Goal: Task Accomplishment & Management: Use online tool/utility

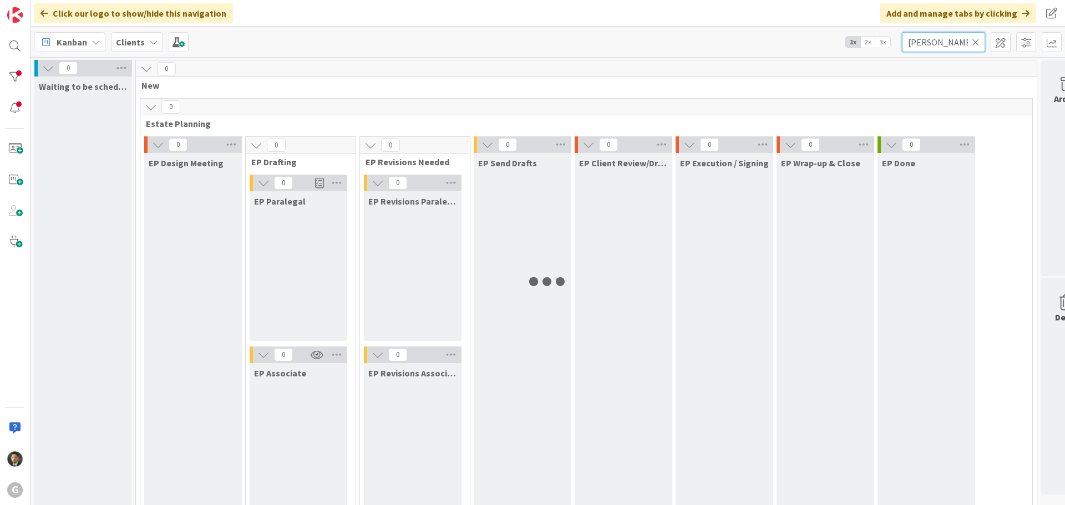
click at [951, 50] on input "[PERSON_NAME]" at bounding box center [943, 42] width 83 height 20
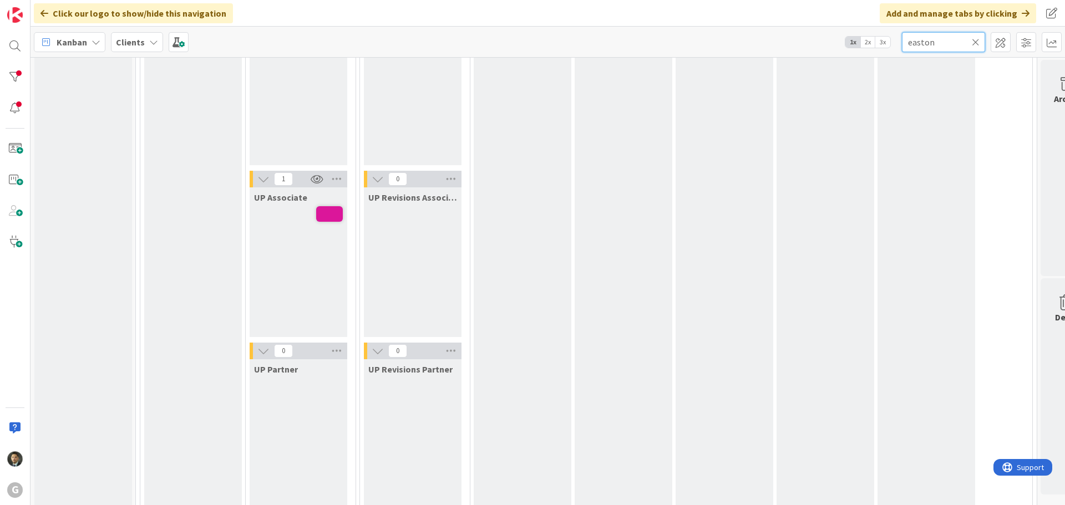
scroll to position [1775, 0]
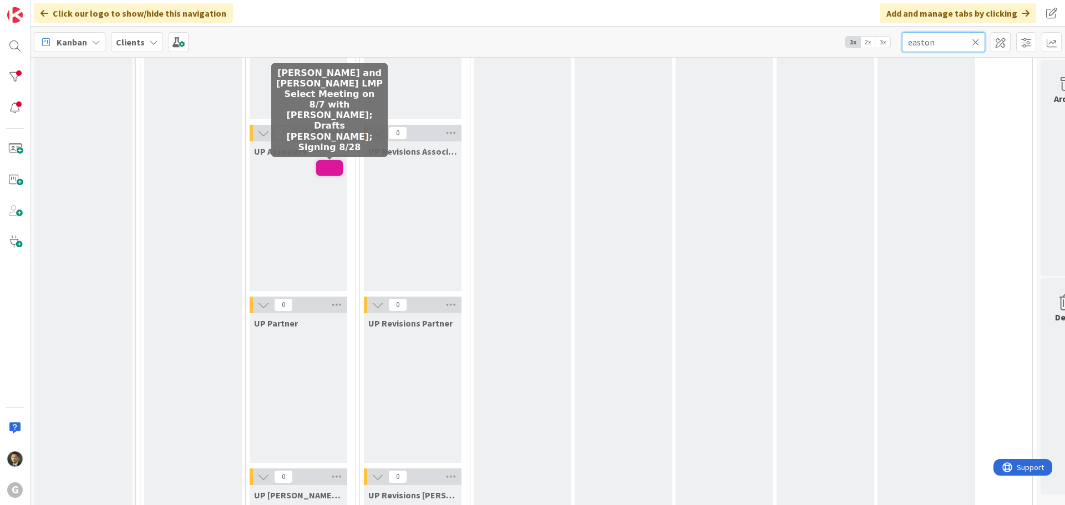
type input "easton"
click at [329, 166] on span at bounding box center [329, 168] width 27 height 16
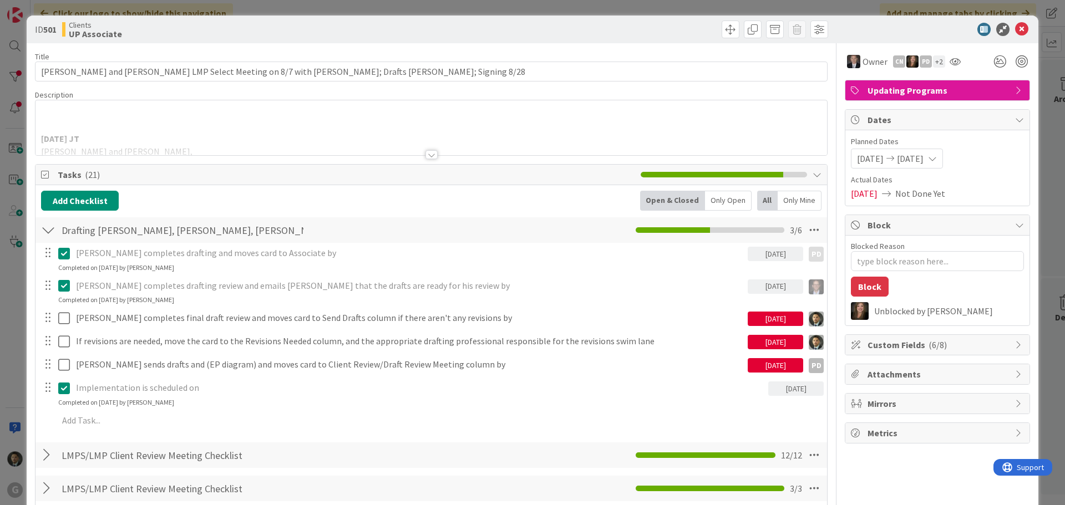
click at [66, 114] on p at bounding box center [431, 114] width 780 height 13
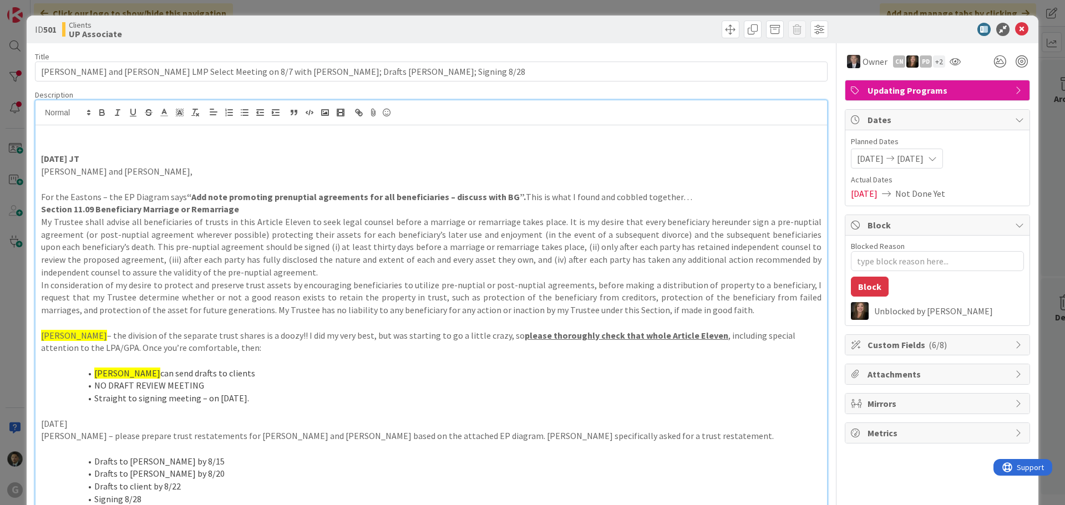
click at [66, 141] on p at bounding box center [431, 146] width 780 height 13
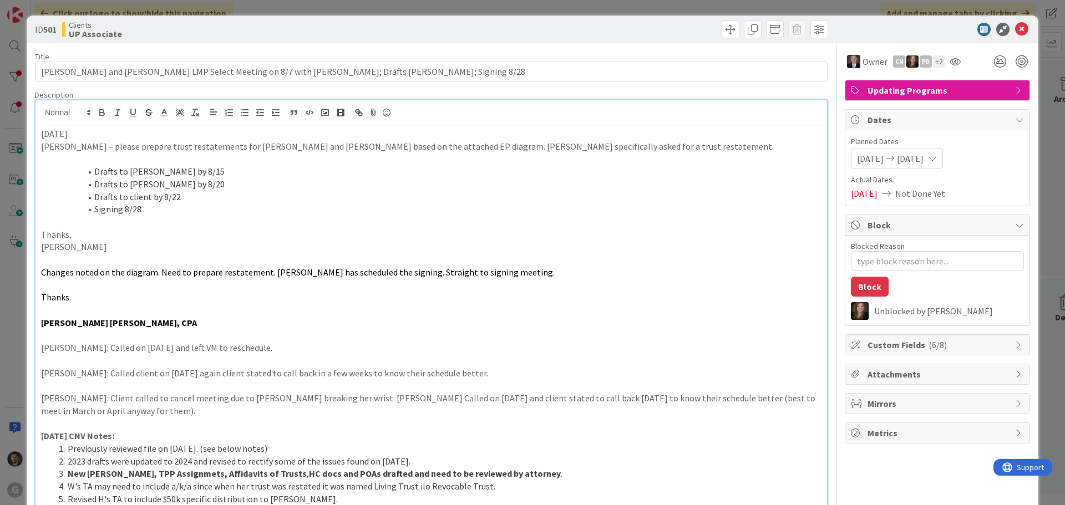
click at [108, 130] on p "[DATE]" at bounding box center [431, 134] width 780 height 13
click at [38, 132] on div "[DATE] [PERSON_NAME] – please prepare trust restatements for [PERSON_NAME] and …" at bounding box center [431, 459] width 792 height 668
click at [481, 7] on div "ID 501 Clients UP Associate Title 100 / 128 [PERSON_NAME] and [PERSON_NAME] LMP…" at bounding box center [532, 252] width 1065 height 505
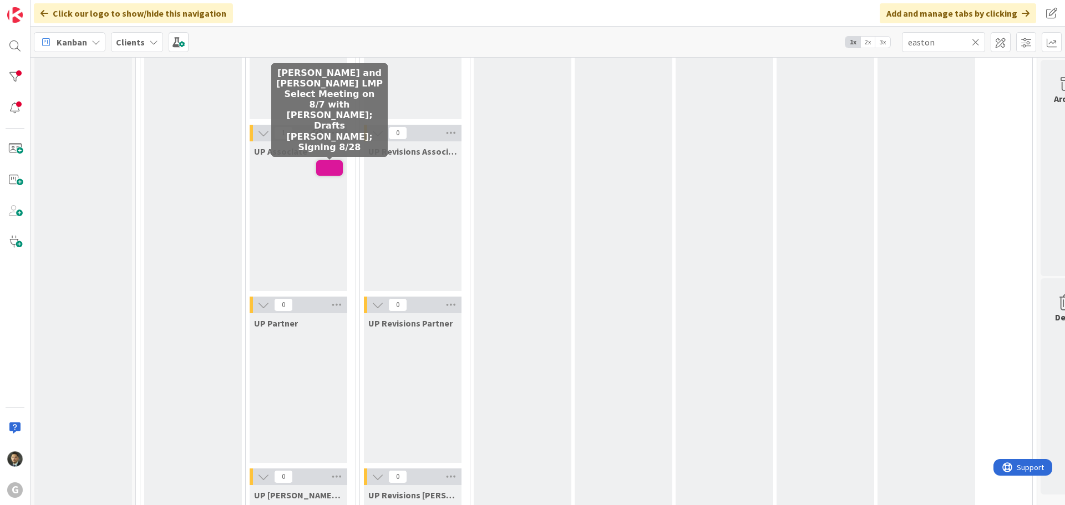
click at [321, 170] on span at bounding box center [329, 168] width 27 height 16
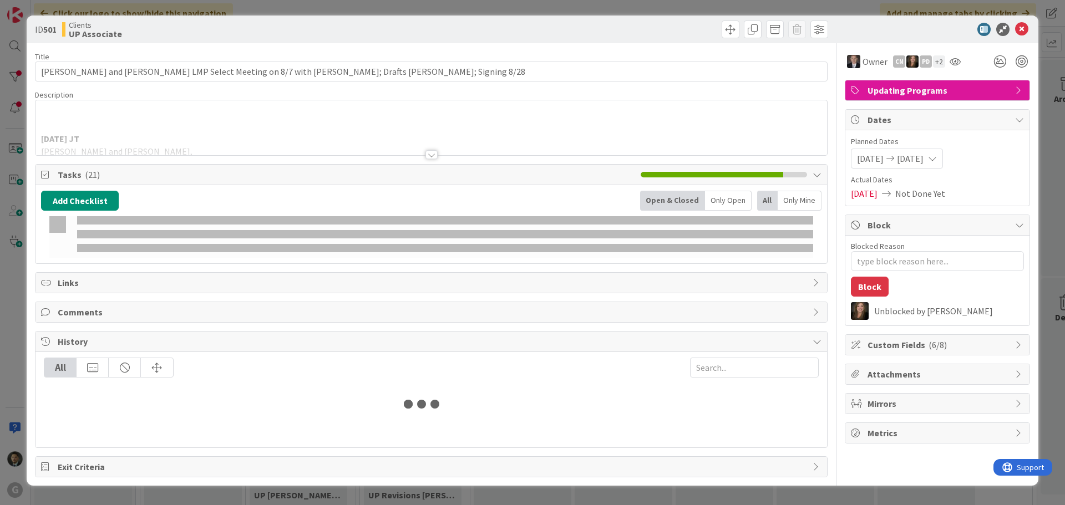
type textarea "x"
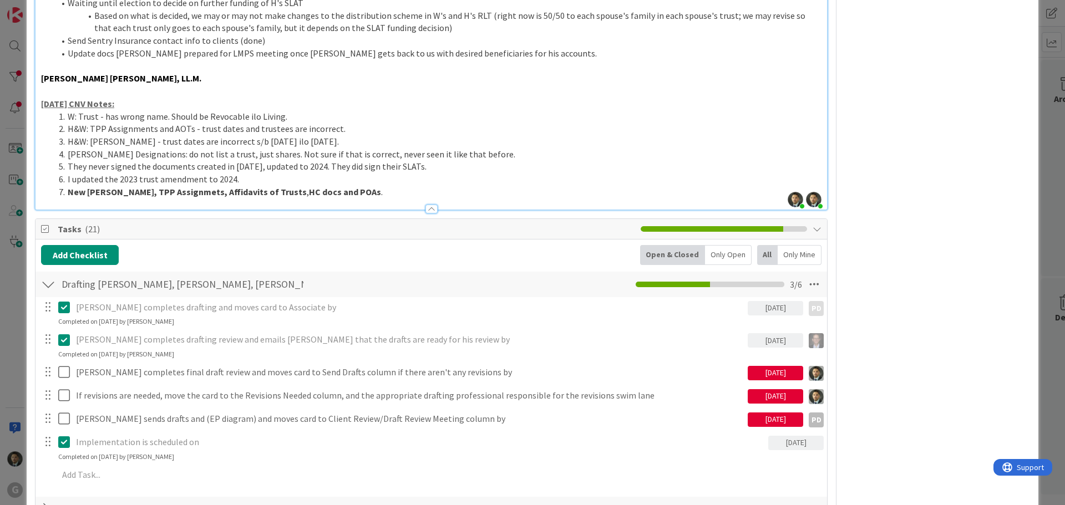
scroll to position [666, 0]
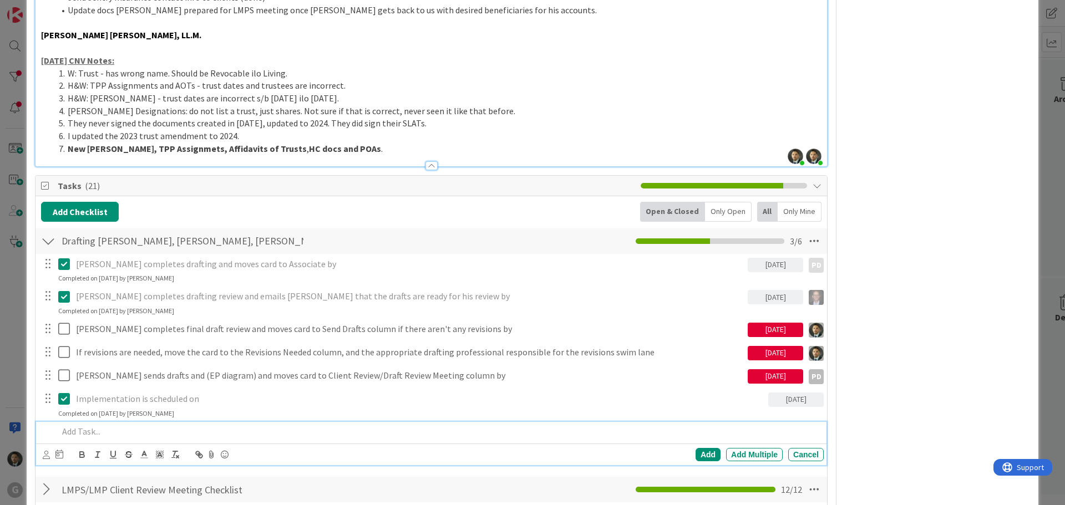
type textarea "x"
click at [181, 428] on p at bounding box center [438, 431] width 761 height 13
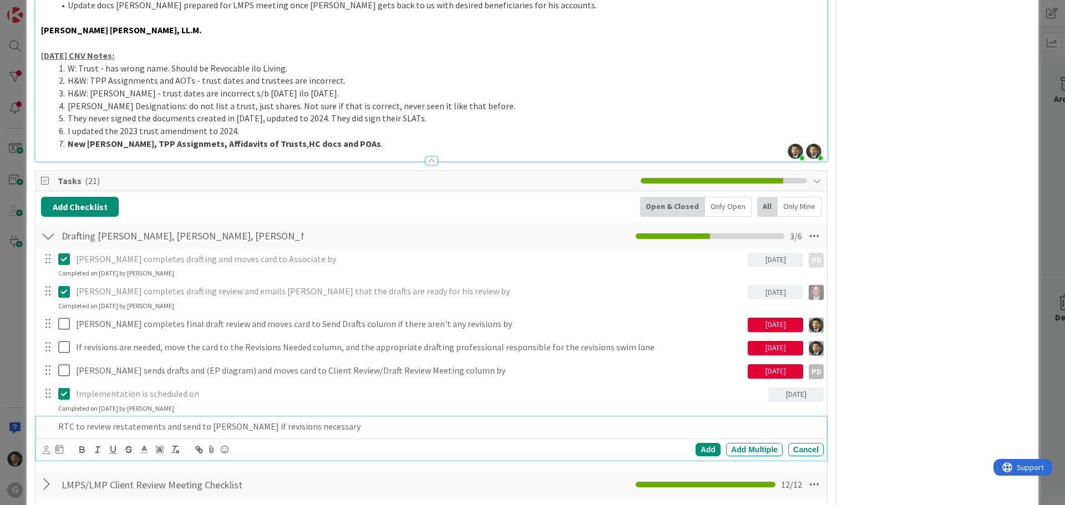
scroll to position [777, 0]
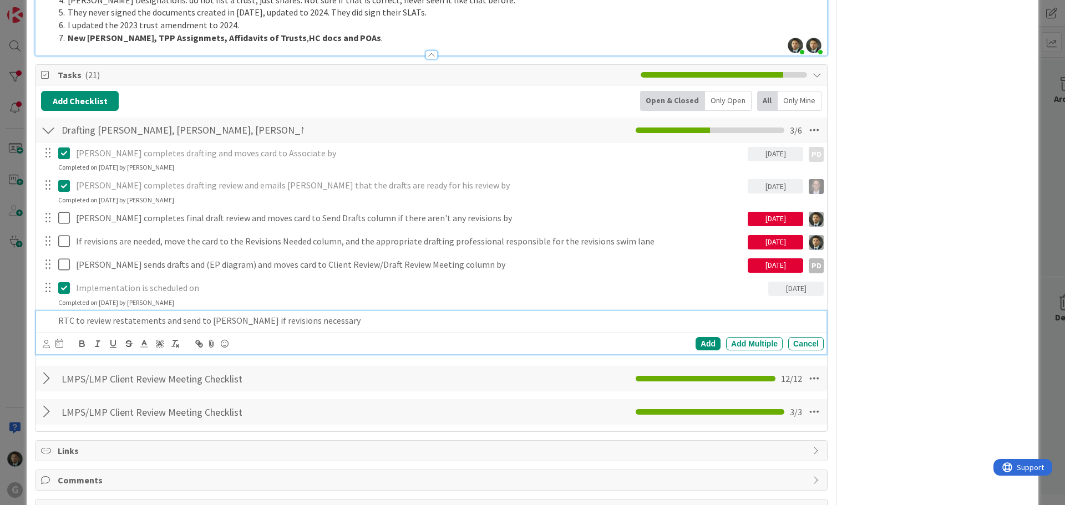
click at [76, 316] on p "RTC to review restatements and send to [PERSON_NAME] if revisions necessary" at bounding box center [438, 321] width 761 height 13
click at [53, 348] on div at bounding box center [53, 343] width 21 height 13
click at [59, 344] on icon at bounding box center [59, 343] width 8 height 9
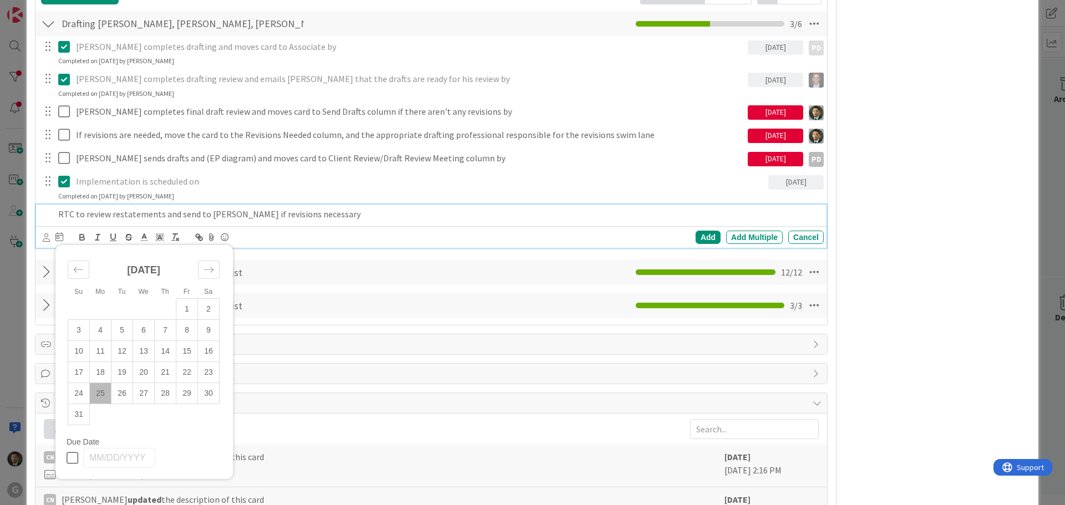
scroll to position [887, 0]
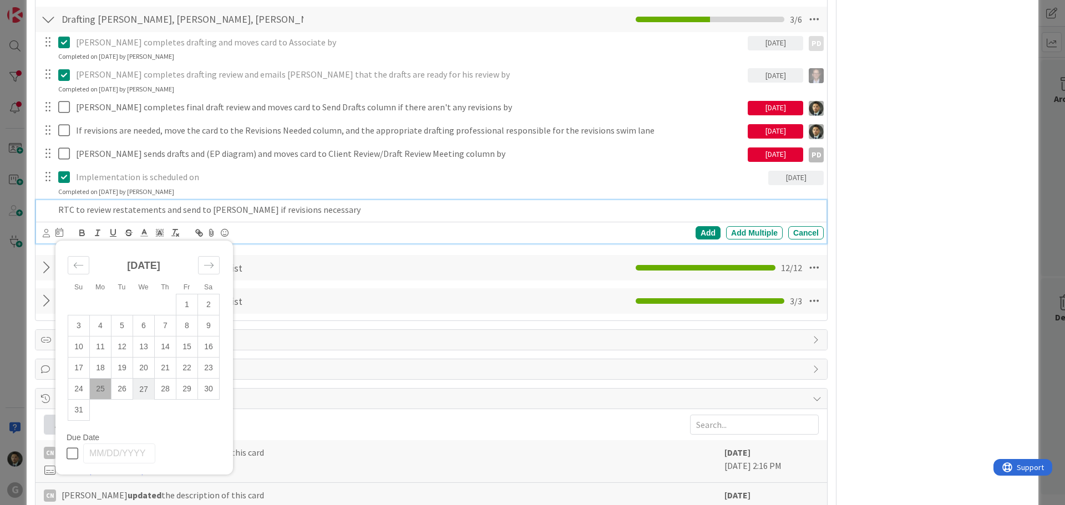
click at [146, 392] on td "27" at bounding box center [144, 389] width 22 height 21
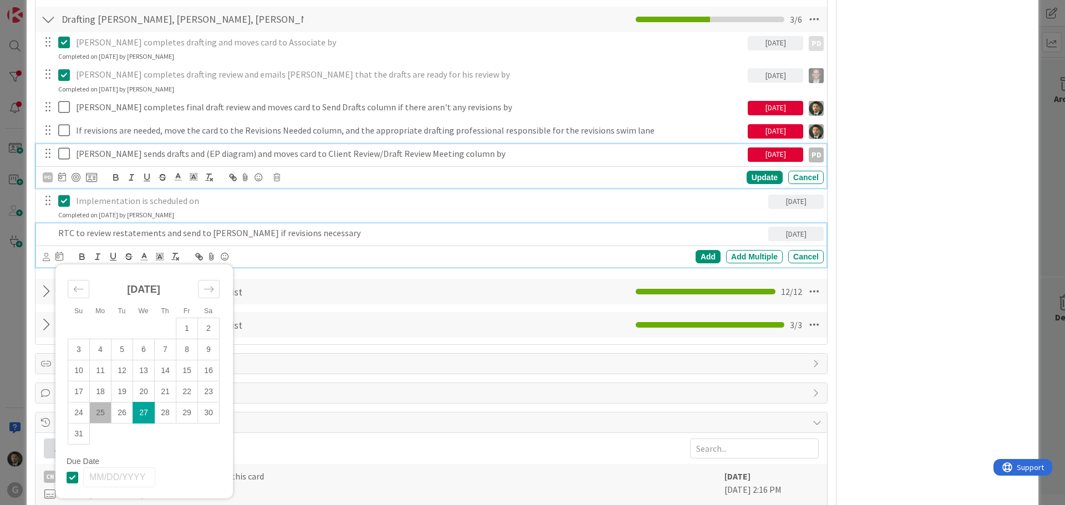
click at [124, 156] on div "[PERSON_NAME] sends drafts and (EP diagram) and moves card to Client Review/Dra…" at bounding box center [431, 166] width 790 height 44
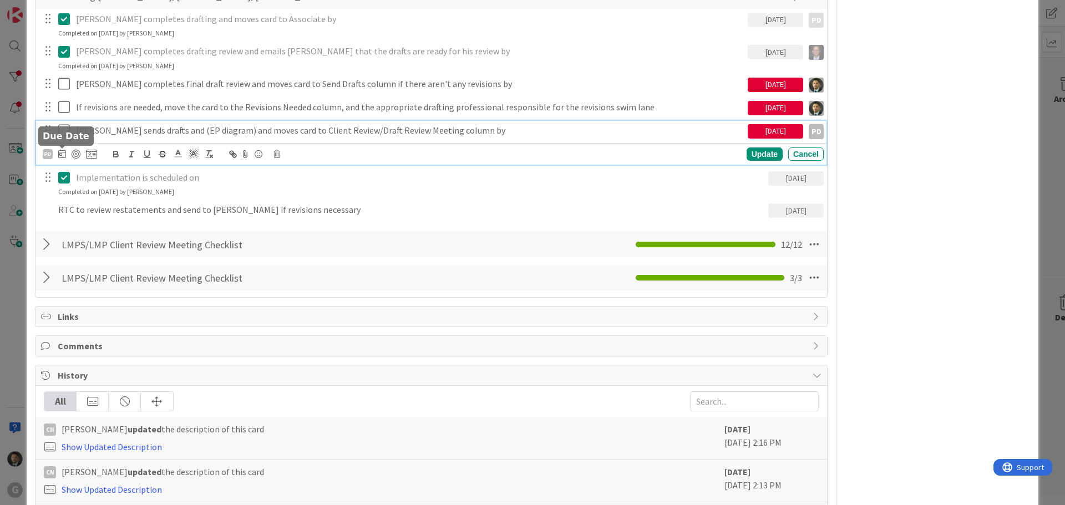
click at [63, 156] on icon at bounding box center [62, 153] width 8 height 9
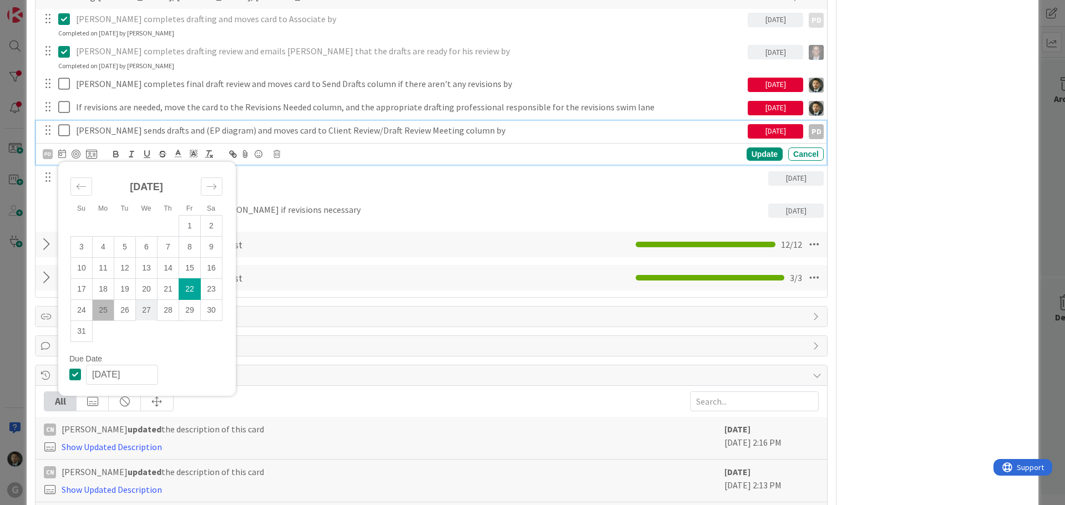
click at [143, 310] on td "27" at bounding box center [147, 310] width 22 height 21
type input "[DATE]"
click at [747, 152] on div "Update" at bounding box center [765, 154] width 36 height 13
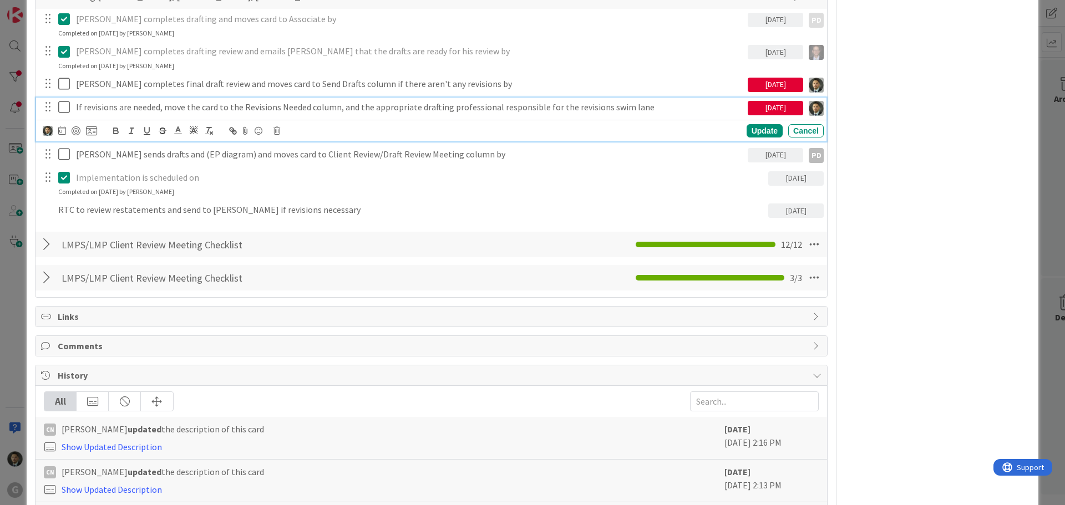
click at [110, 104] on p "If revisions are needed, move the card to the Revisions Needed column, and the …" at bounding box center [409, 107] width 667 height 13
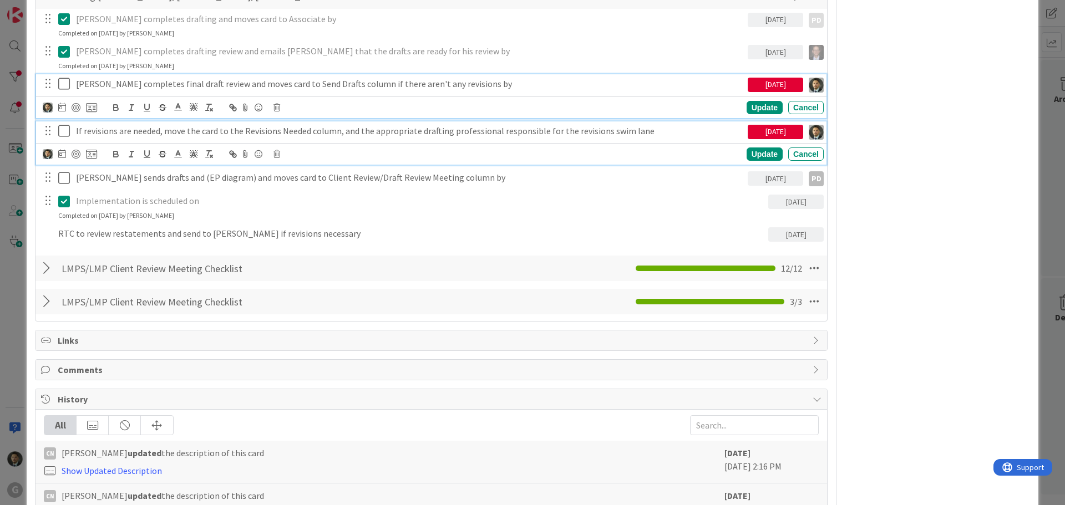
click at [433, 75] on div "[PERSON_NAME] completes final draft review and moves card to Send Drafts column…" at bounding box center [410, 83] width 676 height 19
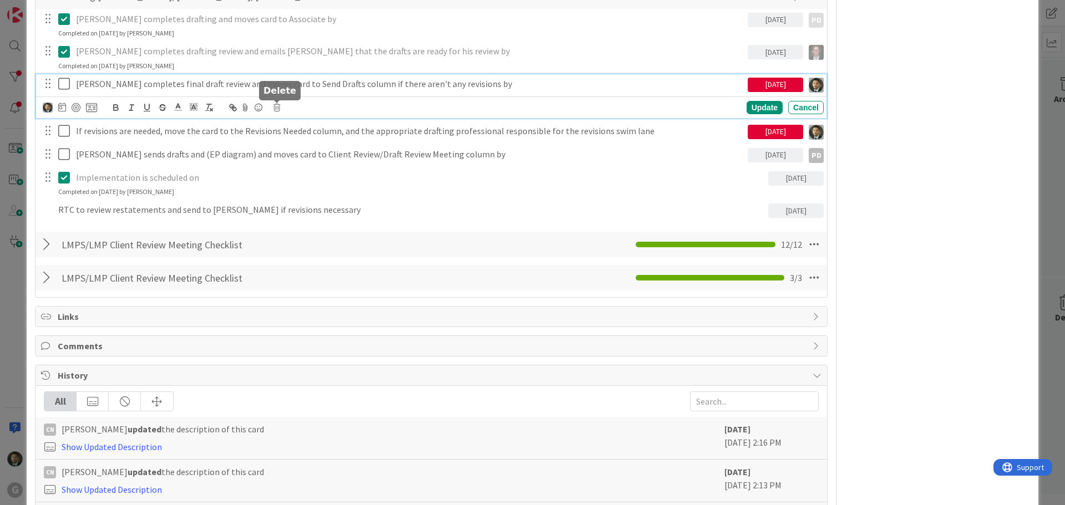
click at [278, 108] on icon at bounding box center [276, 108] width 7 height 8
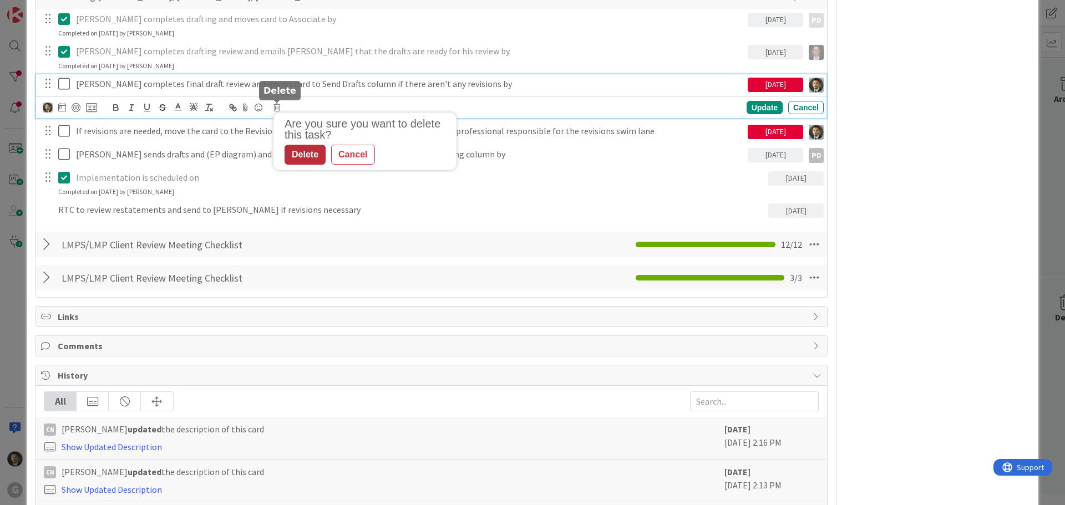
click at [302, 154] on div "Delete" at bounding box center [305, 155] width 41 height 20
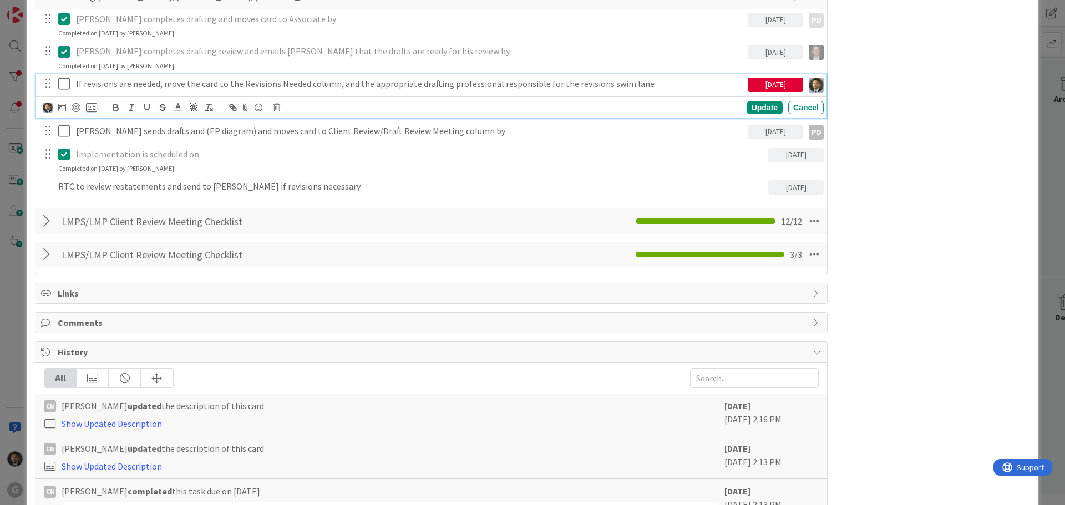
click at [63, 89] on icon at bounding box center [66, 83] width 17 height 13
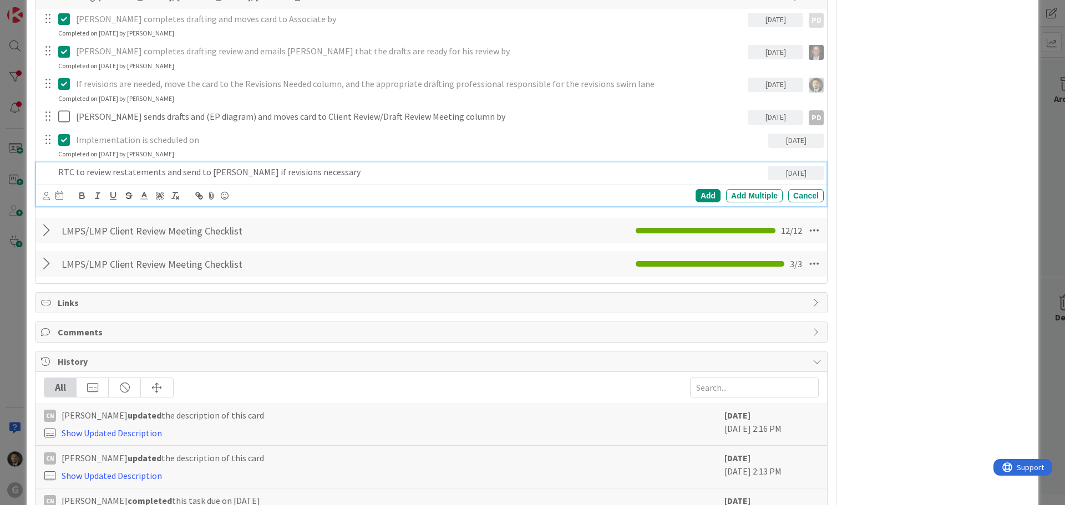
click at [102, 173] on p "RTC to review restatements and send to [PERSON_NAME] if revisions necessary" at bounding box center [411, 172] width 706 height 13
click at [49, 194] on icon at bounding box center [46, 196] width 7 height 8
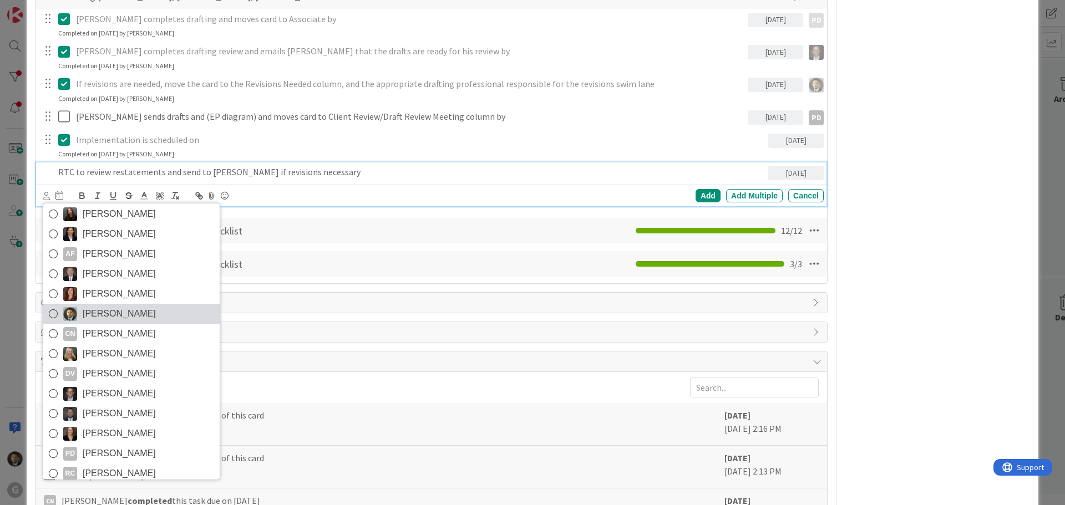
scroll to position [59, 0]
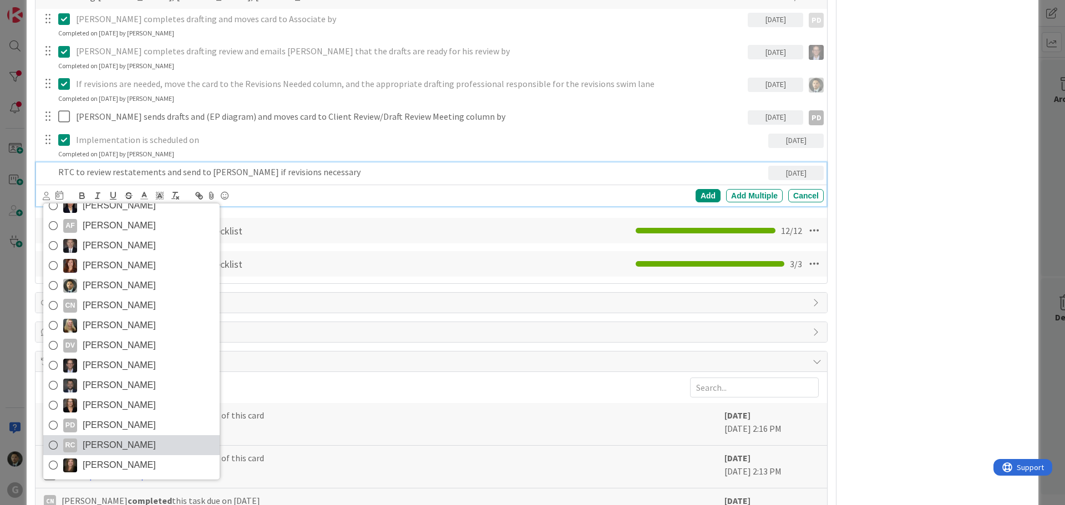
click at [122, 444] on span "[PERSON_NAME]" at bounding box center [119, 445] width 73 height 17
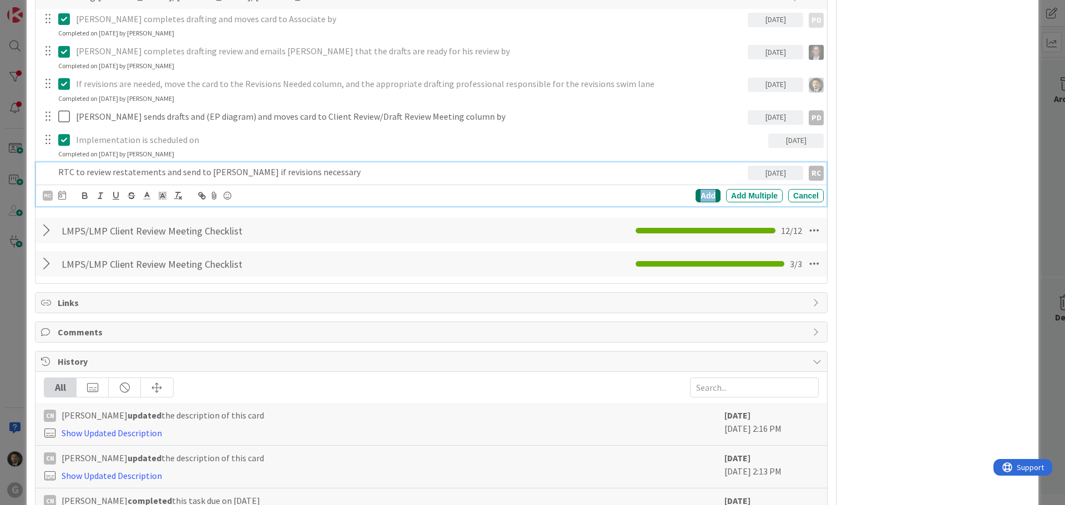
click at [696, 198] on div "Add" at bounding box center [708, 195] width 25 height 13
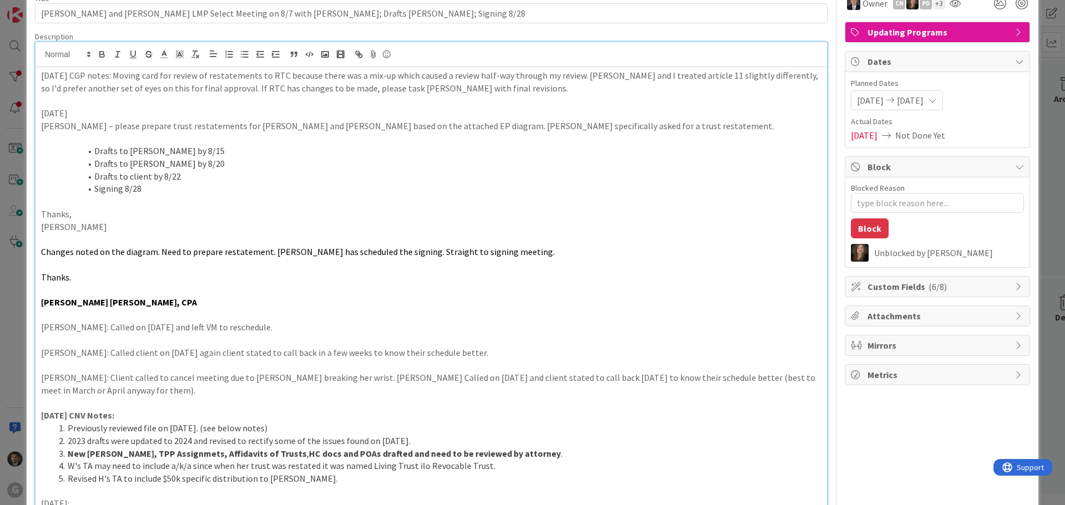
scroll to position [0, 0]
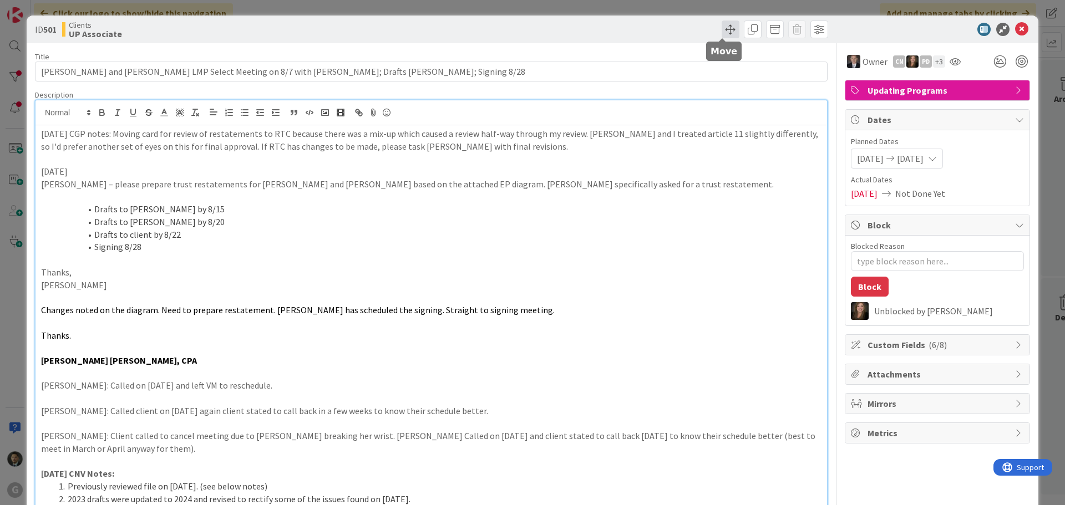
click at [722, 27] on span at bounding box center [731, 30] width 18 height 18
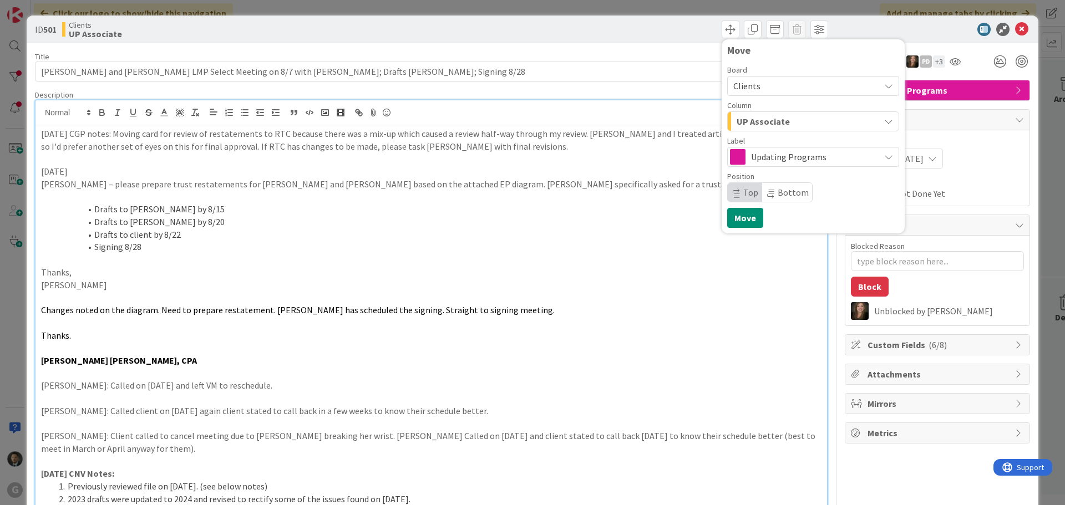
click at [755, 126] on span "UP Associate" at bounding box center [763, 121] width 53 height 14
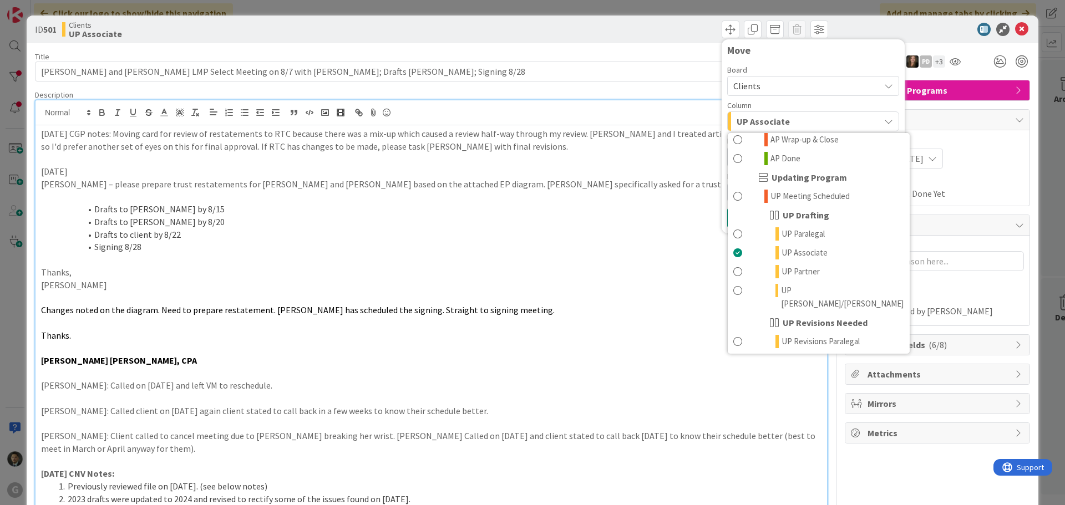
scroll to position [777, 0]
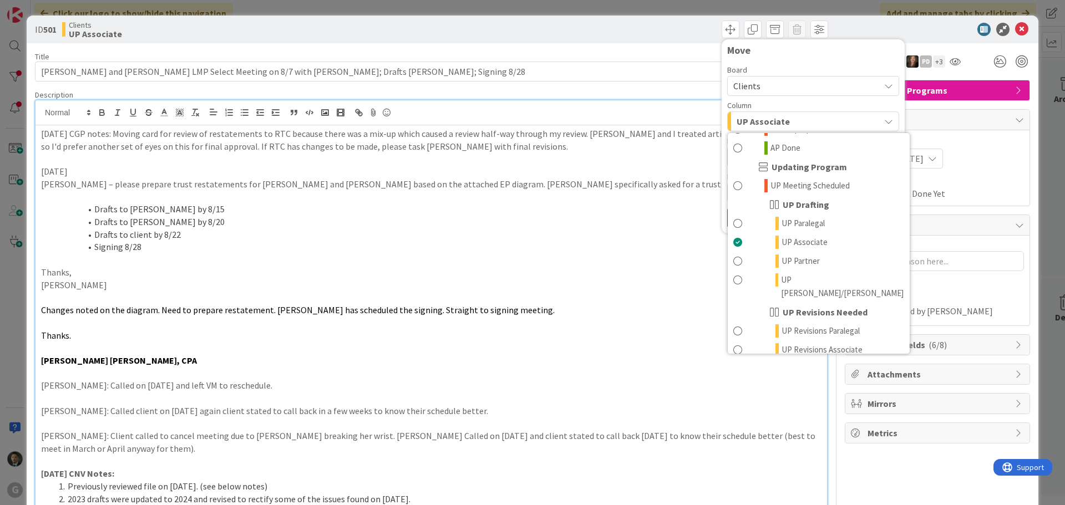
click at [788, 362] on span "UP Revisions Partner" at bounding box center [818, 368] width 73 height 13
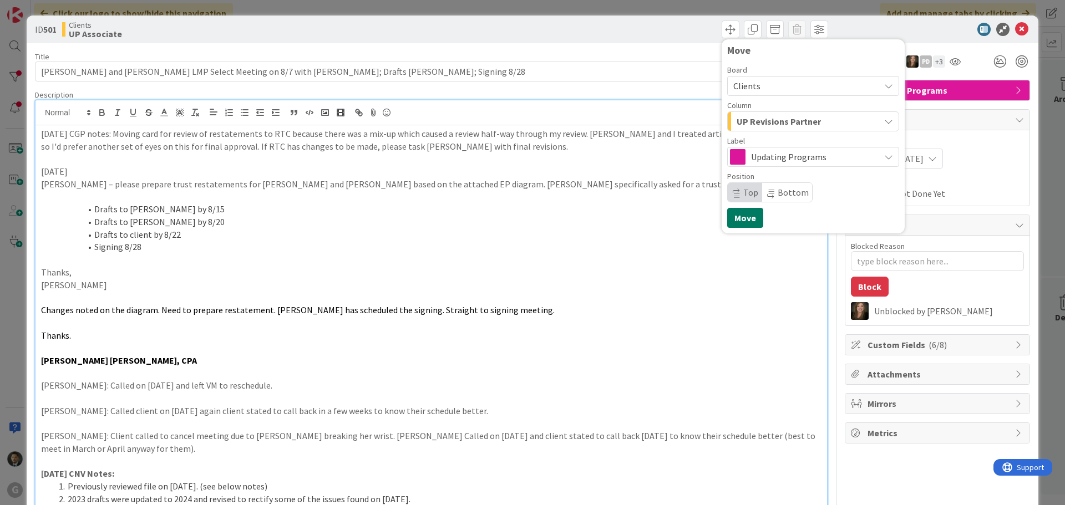
click at [738, 217] on button "Move" at bounding box center [745, 218] width 36 height 20
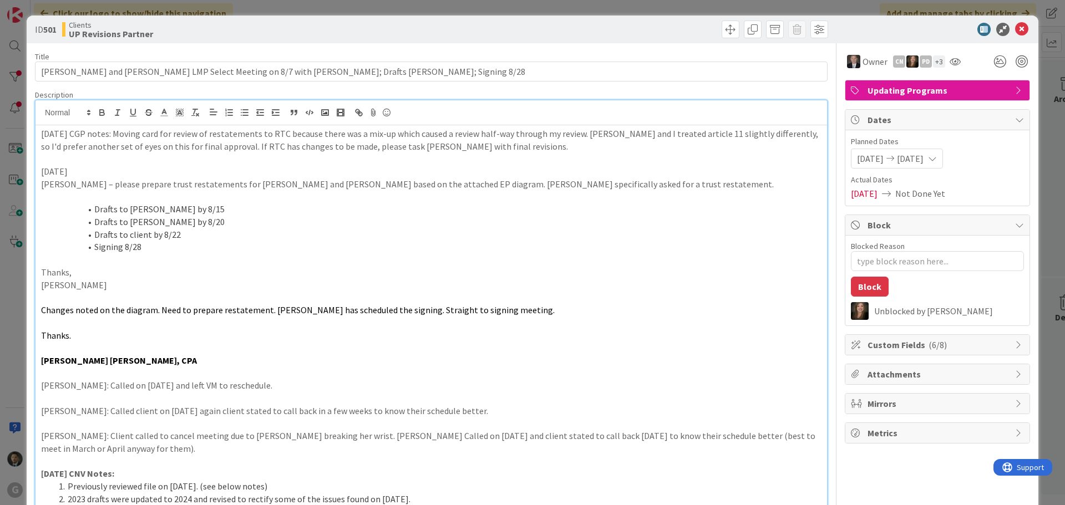
type textarea "x"
click at [651, 11] on div "ID 501 Clients UP Revisions Partner Move Move Title 100 / 128 [PERSON_NAME] and…" at bounding box center [532, 252] width 1065 height 505
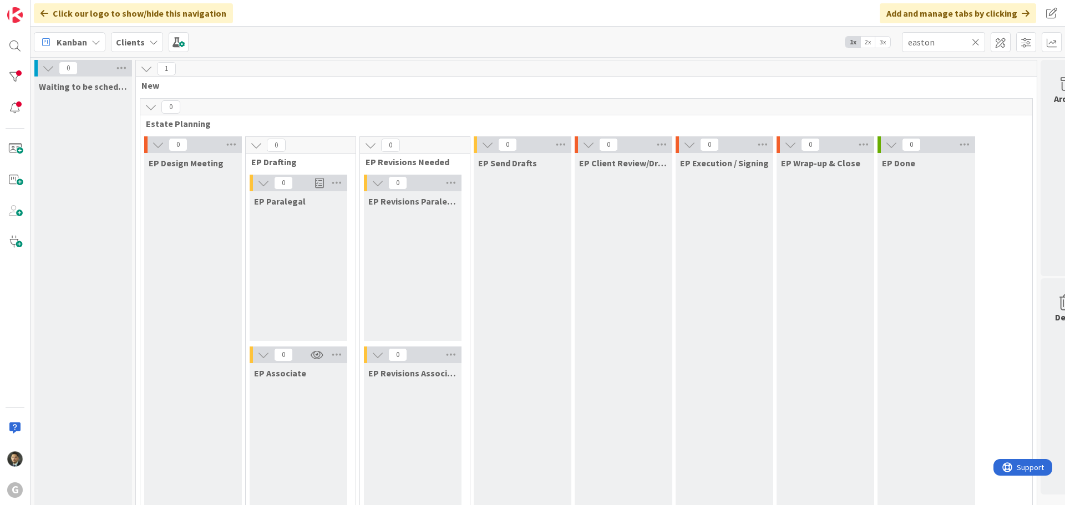
click at [977, 40] on icon at bounding box center [976, 42] width 8 height 10
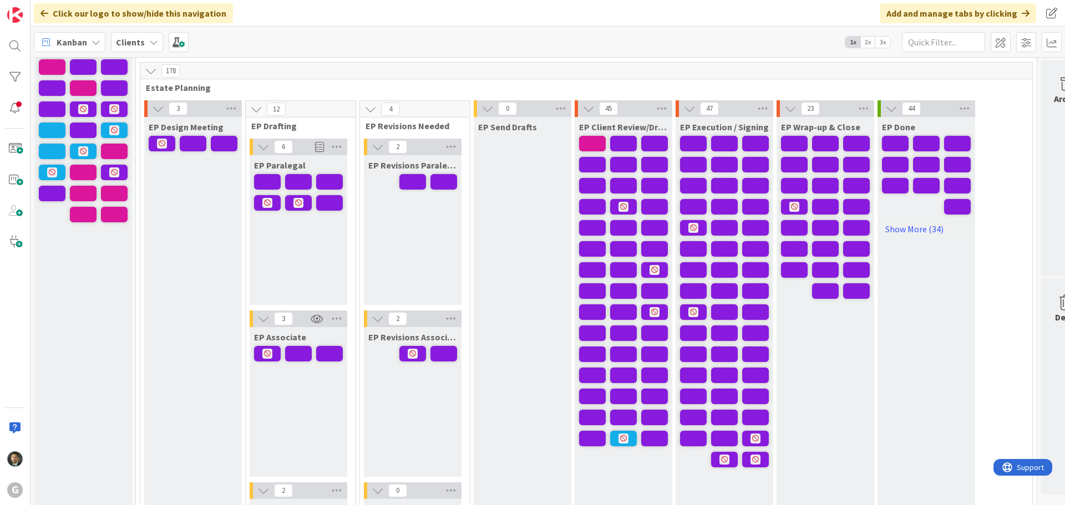
scroll to position [55, 0]
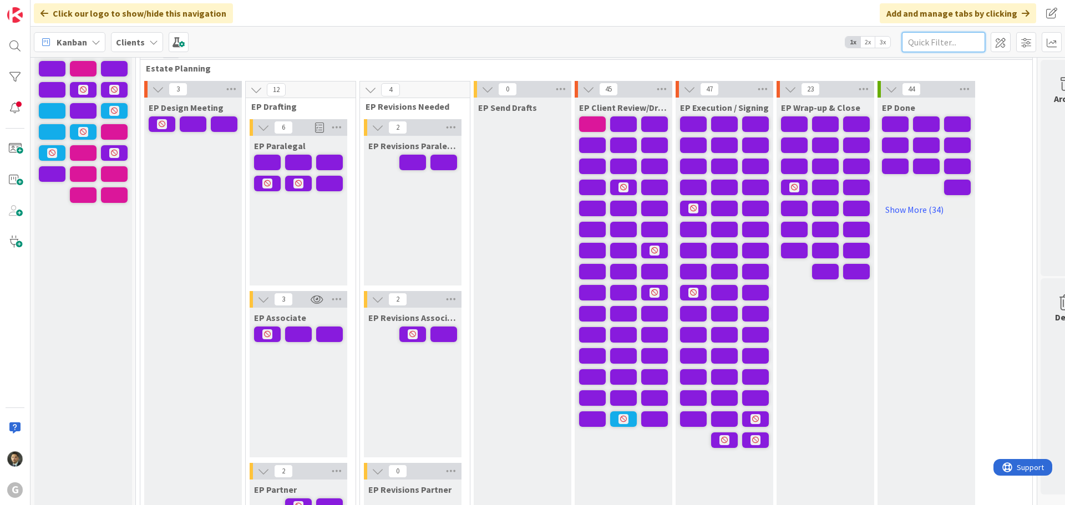
click at [948, 48] on input "text" at bounding box center [943, 42] width 83 height 20
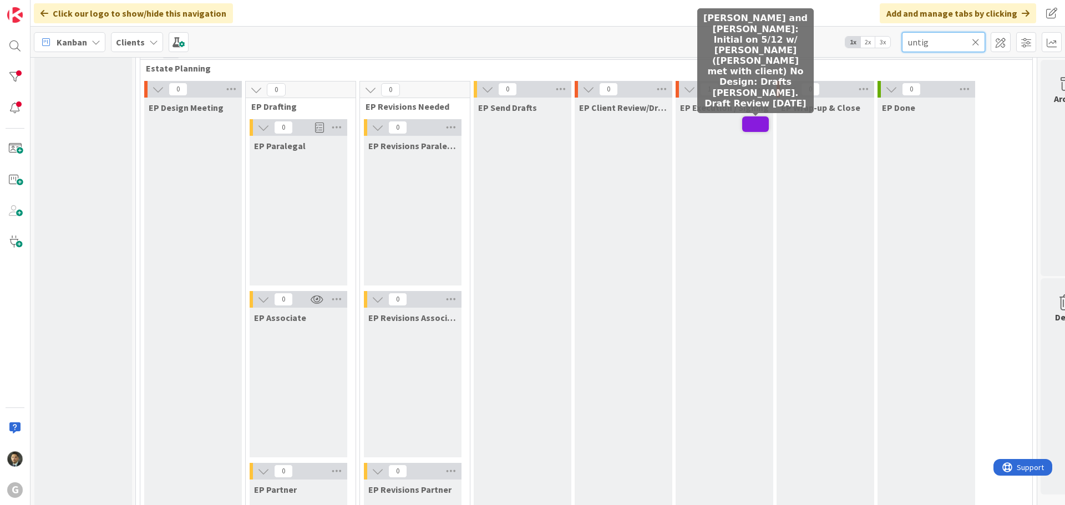
type input "untig"
click at [754, 125] on span at bounding box center [755, 124] width 27 height 16
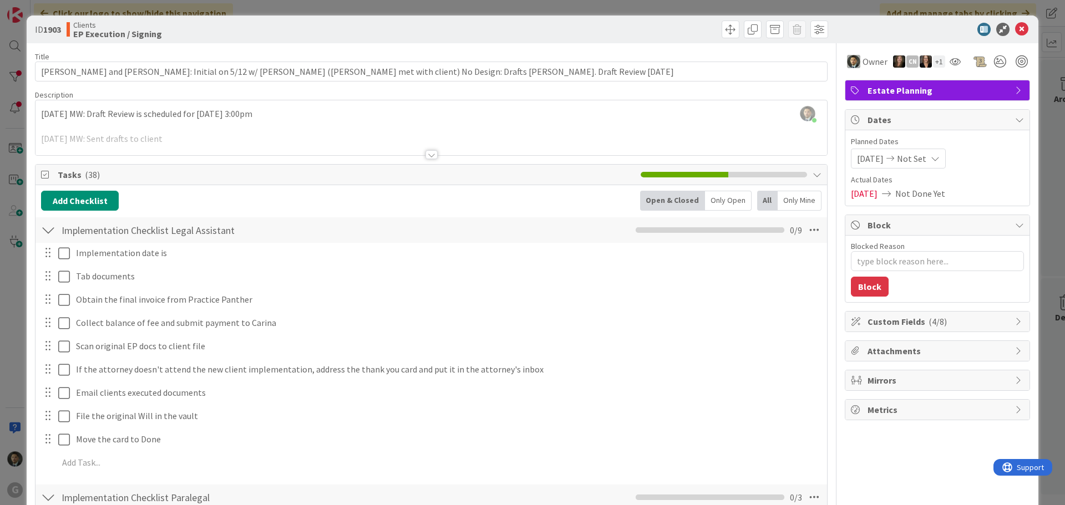
type textarea "x"
